Goal: Task Accomplishment & Management: Use online tool/utility

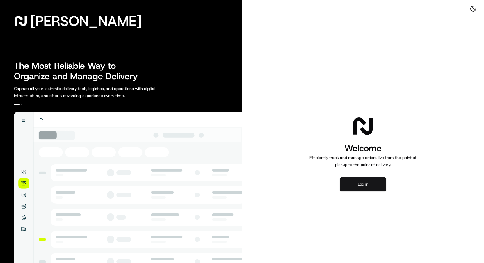
click at [362, 184] on button "Log in" at bounding box center [363, 184] width 47 height 14
